Goal: Task Accomplishment & Management: Complete application form

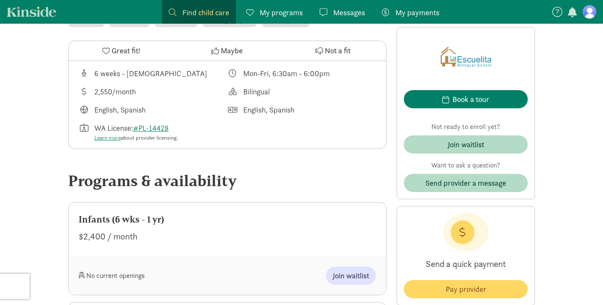
scroll to position [344, 0]
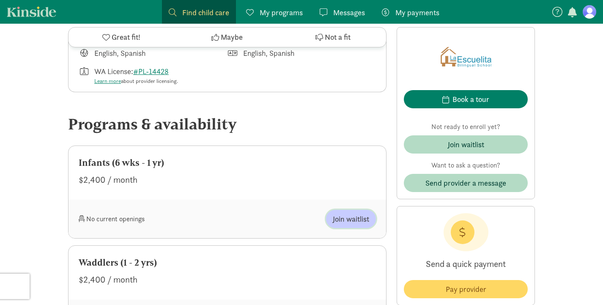
click at [340, 218] on span "Join waitlist" at bounding box center [351, 218] width 36 height 11
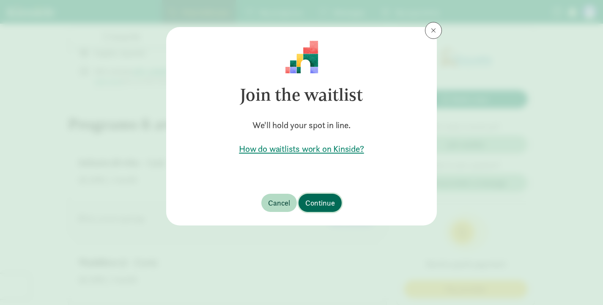
click at [320, 202] on span "Continue" at bounding box center [320, 202] width 30 height 11
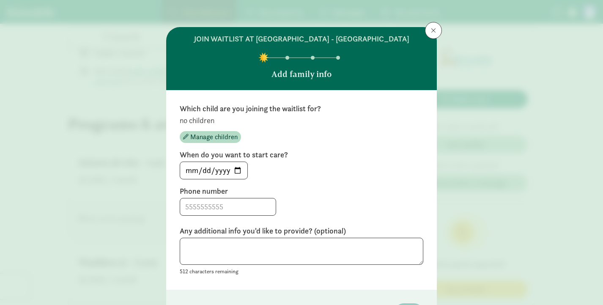
scroll to position [57, 0]
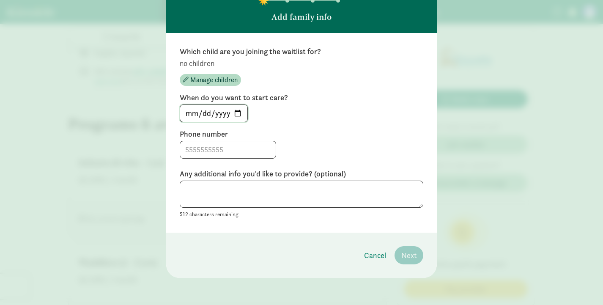
click at [240, 115] on input "[DATE]" at bounding box center [213, 113] width 67 height 17
type input "[DATE]"
click at [236, 150] on input at bounding box center [227, 149] width 95 height 17
type input "2062359581"
click at [229, 197] on textarea at bounding box center [301, 193] width 243 height 27
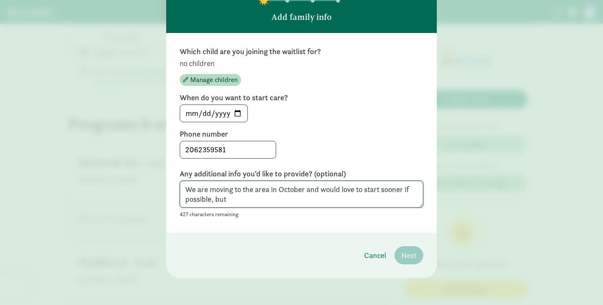
click at [289, 191] on textarea "We are moving to the area in October and would love to start sooner if possible…" at bounding box center [301, 193] width 243 height 27
click at [221, 200] on textarea "We are moving to the area in November and would love to start sooner if possibl…" at bounding box center [301, 193] width 243 height 27
click at [293, 202] on textarea "We are moving to the area in November and would love to start sooner if possibl…" at bounding box center [301, 193] width 243 height 27
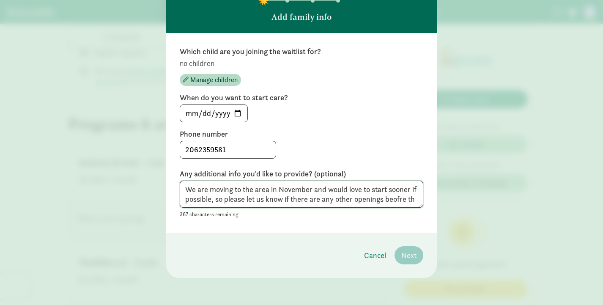
scroll to position [0, 0]
click at [298, 201] on textarea "We are moving to the area in November and would love to start sooner if possibl…" at bounding box center [301, 193] width 243 height 27
click at [288, 200] on textarea "We are moving to the area in November and would love to start sooner if possibl…" at bounding box center [301, 193] width 243 height 27
click at [409, 200] on textarea "We are moving to the area in November and would love to start sooner if possibl…" at bounding box center [301, 193] width 243 height 27
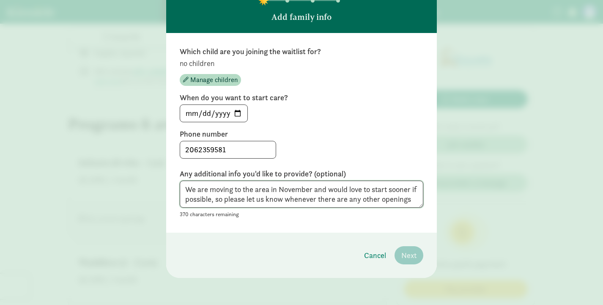
click at [365, 200] on textarea "We are moving to the area in November and would love to start sooner if possibl…" at bounding box center [301, 193] width 243 height 27
click at [316, 192] on textarea "We are moving to the area in November and would love to start sooner if possibl…" at bounding box center [301, 193] width 243 height 27
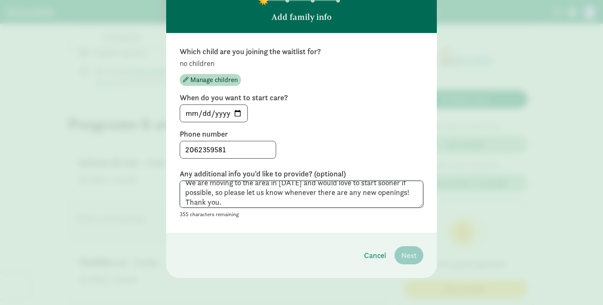
scroll to position [10, 0]
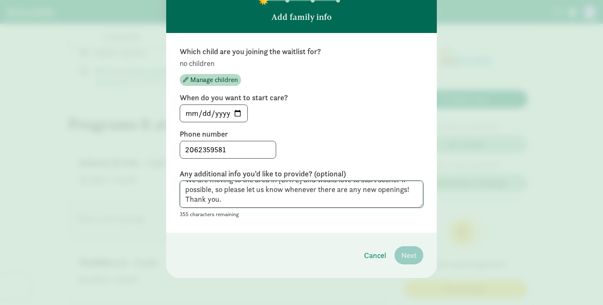
click at [339, 197] on textarea "We are moving to the area in [DATE] and would love to start sooner if possible,…" at bounding box center [301, 193] width 243 height 27
type textarea "We are moving to the area in [DATE] and would love to start sooner if possible,…"
click at [374, 209] on div "We are moving to the area in [DATE] and would love to start sooner if possible,…" at bounding box center [301, 199] width 243 height 39
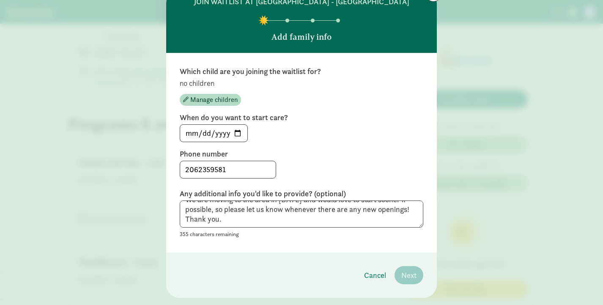
scroll to position [8, 0]
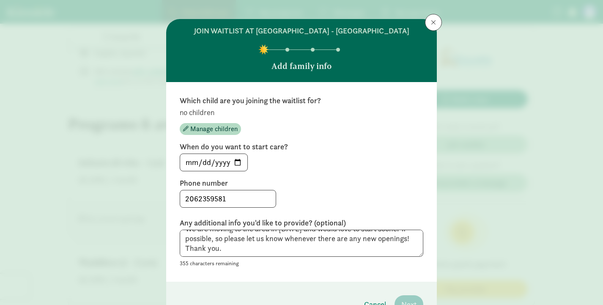
click at [369, 162] on div "[DATE]" at bounding box center [301, 162] width 243 height 18
click at [222, 128] on span "Manage children" at bounding box center [213, 129] width 47 height 10
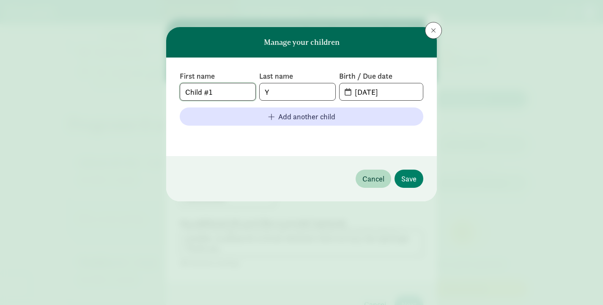
click at [238, 94] on input "Child #1" at bounding box center [217, 91] width 75 height 17
type input "Teo"
type input "[PERSON_NAME]"
click at [370, 90] on input "[DATE]" at bounding box center [385, 91] width 73 height 17
click at [398, 91] on input "[DATE]" at bounding box center [385, 91] width 73 height 17
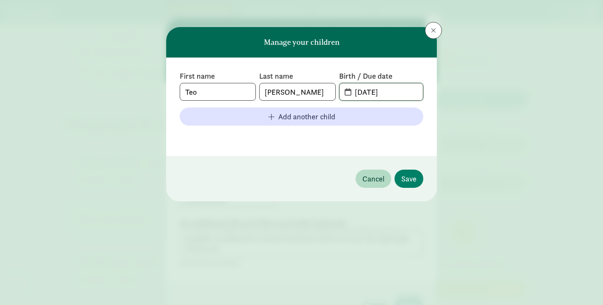
drag, startPoint x: 372, startPoint y: 92, endPoint x: 294, endPoint y: 92, distance: 77.7
click at [294, 92] on div "First name [PERSON_NAME] Last name [PERSON_NAME] Birth / Due date [DATE]" at bounding box center [301, 86] width 243 height 30
type input "[DATE]"
click at [413, 183] on span "Save" at bounding box center [408, 178] width 15 height 11
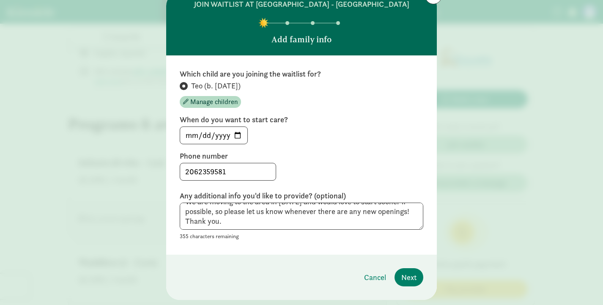
scroll to position [57, 0]
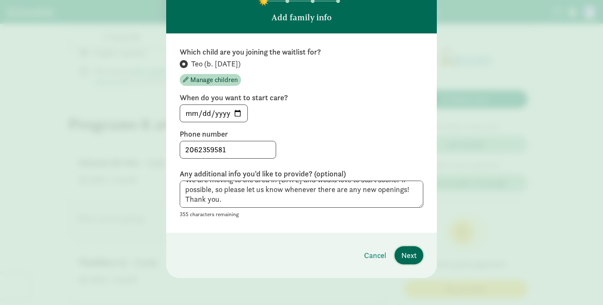
click at [408, 253] on span "Next" at bounding box center [408, 254] width 15 height 11
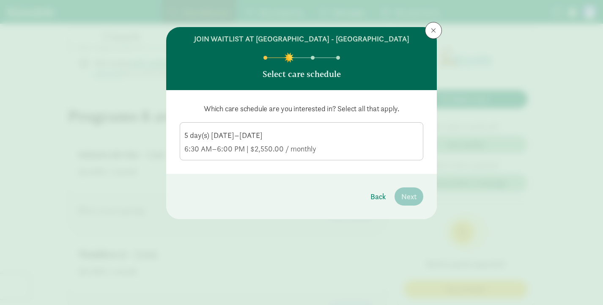
scroll to position [353, 0]
click at [303, 143] on div "5 day(s) [DATE]–[DATE] 6:30 AM–6:00 PM | $2,550.00 / monthly" at bounding box center [301, 142] width 234 height 24
click at [0, 0] on input "5 day(s) [DATE]–[DATE] 6:30 AM–6:00 PM | $2,550.00 / monthly" at bounding box center [0, 0] width 0 height 0
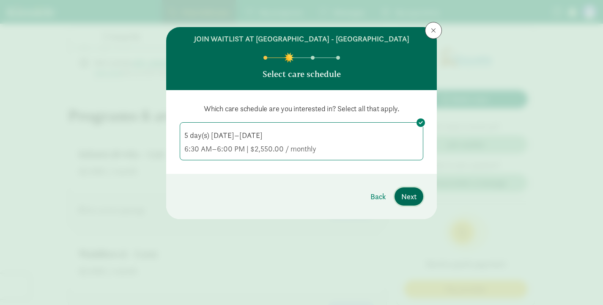
click at [413, 198] on span "Next" at bounding box center [408, 196] width 15 height 11
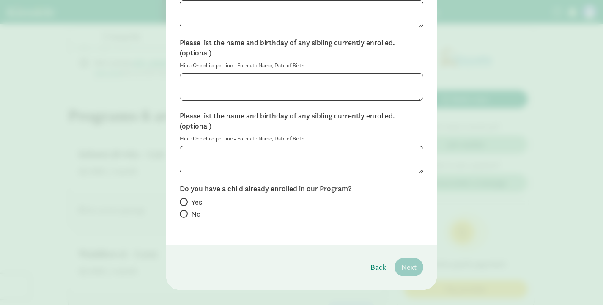
scroll to position [154, 0]
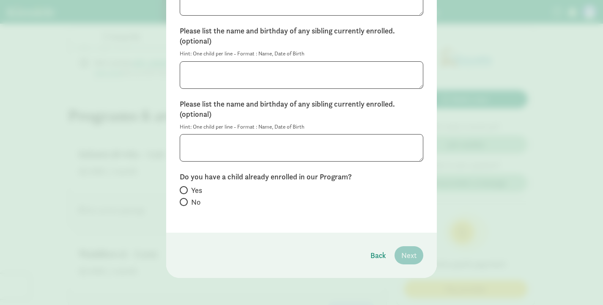
click at [187, 198] on label "No" at bounding box center [301, 202] width 243 height 10
click at [185, 199] on input "No" at bounding box center [182, 201] width 5 height 5
radio input "true"
click at [408, 256] on span "Next" at bounding box center [408, 254] width 15 height 11
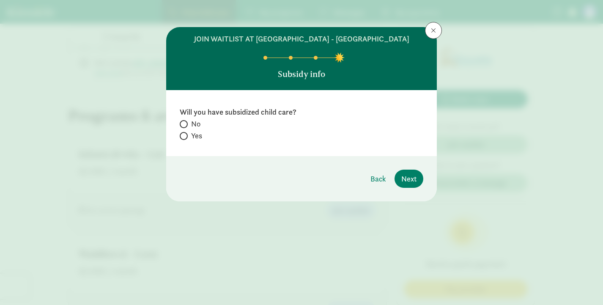
scroll to position [367, 0]
click at [193, 125] on span "No" at bounding box center [195, 124] width 9 height 10
click at [185, 125] on input "No" at bounding box center [182, 123] width 5 height 5
radio input "true"
click at [412, 177] on span "Next" at bounding box center [408, 178] width 15 height 11
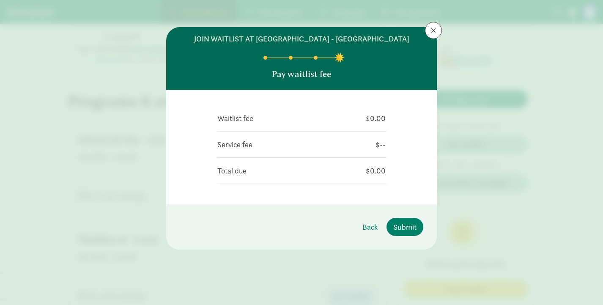
scroll to position [368, 0]
click at [400, 225] on span "Submit" at bounding box center [404, 226] width 23 height 11
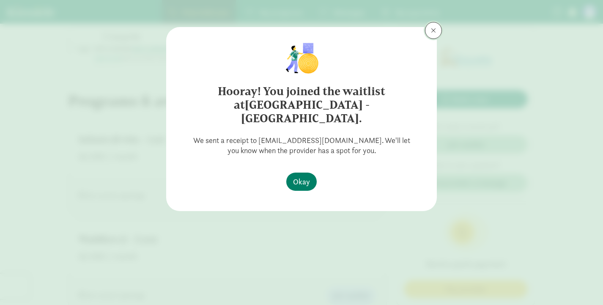
click at [434, 34] on button at bounding box center [433, 30] width 17 height 17
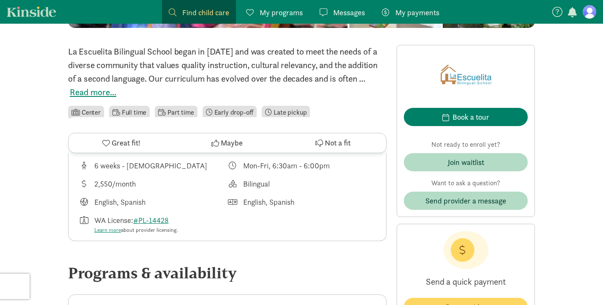
scroll to position [0, 0]
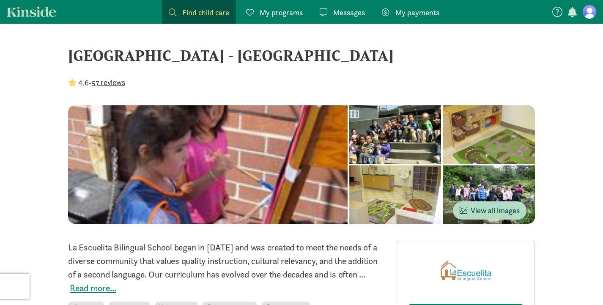
click at [115, 83] on button "57 reviews" at bounding box center [108, 81] width 33 height 11
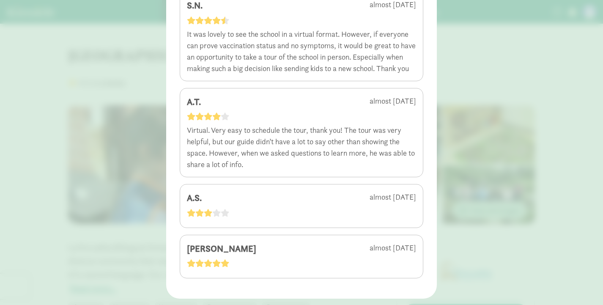
scroll to position [3586, 0]
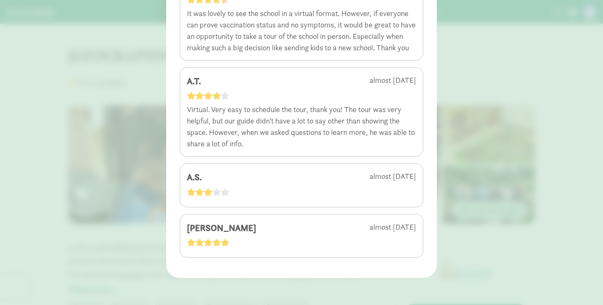
click at [542, 117] on div "4.6 - 57 reviews A.H. [DATE] W.D. over [DATE] B.H. over [DATE] T.O. over [DATE]…" at bounding box center [301, 152] width 603 height 305
